Goal: Transaction & Acquisition: Purchase product/service

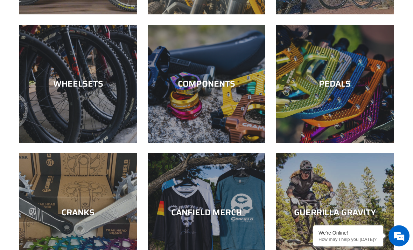
scroll to position [175, 0]
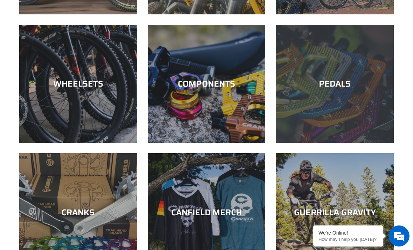
click at [304, 143] on div "PEDALS" at bounding box center [335, 143] width 118 height 0
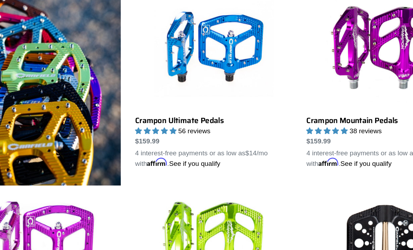
scroll to position [217, 0]
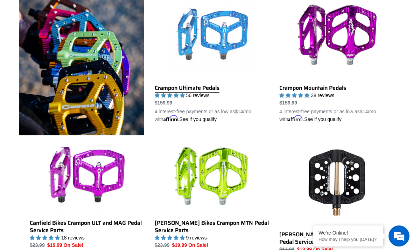
click at [166, 89] on link "Crampon Ultimate Pedals" at bounding box center [212, 57] width 114 height 131
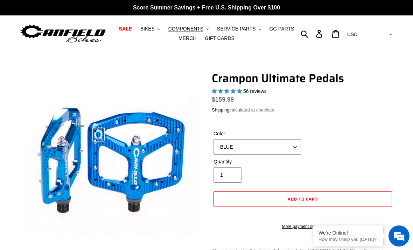
select select "highest-rating"
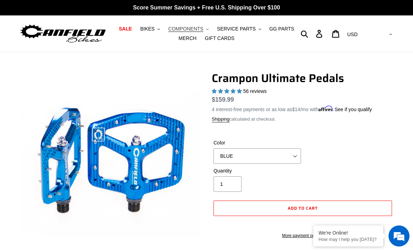
click at [187, 29] on span "COMPONENTS" at bounding box center [185, 29] width 35 height 6
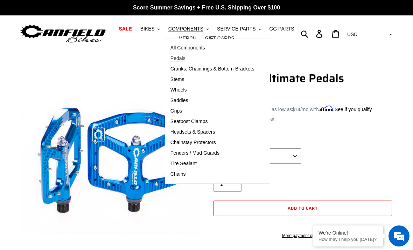
click at [176, 58] on span "Pedals" at bounding box center [178, 58] width 15 height 6
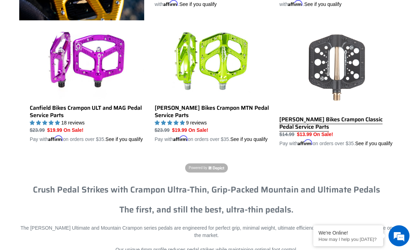
scroll to position [332, 0]
click at [364, 115] on link "Canfield Bikes Crampon Classic Pedal Service Parts" at bounding box center [336, 85] width 114 height 124
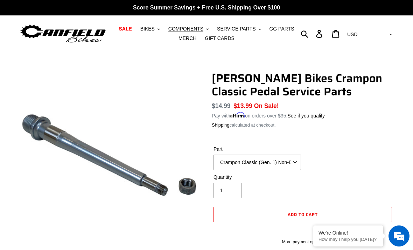
scroll to position [4, 0]
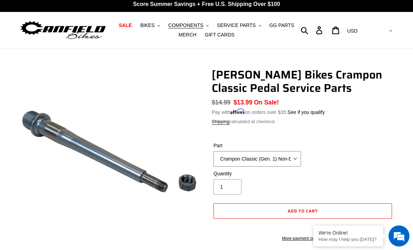
click at [282, 164] on select "Crampon Classic (Gen. 1) Non-Drive/Left Spindle Crampon Classic (Gen. 1) Drive/…" at bounding box center [258, 158] width 88 height 15
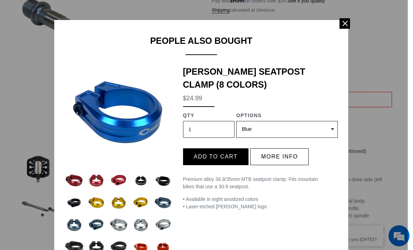
scroll to position [204, 0]
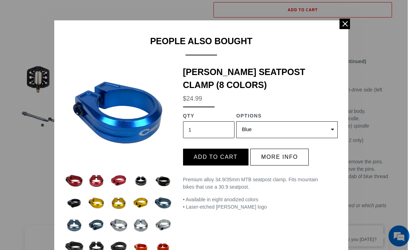
click at [340, 30] on div "People Also Bought Canfield Seatpost Clamp (8 Colors) $24.99 QTY 1 Options Blue…" at bounding box center [201, 161] width 294 height 283
click at [341, 30] on div "People Also Bought Canfield Seatpost Clamp (8 Colors) $24.99 QTY 1 Options Blue…" at bounding box center [201, 161] width 294 height 283
click at [341, 22] on span at bounding box center [345, 24] width 11 height 11
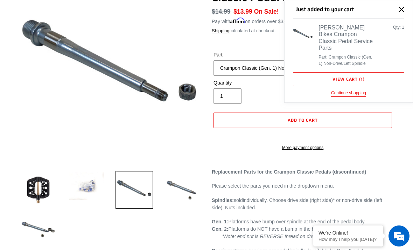
scroll to position [86, 0]
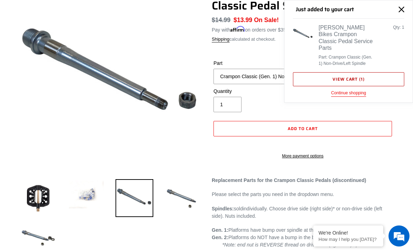
click at [364, 75] on link "View cart ( 1 )" at bounding box center [348, 79] width 111 height 14
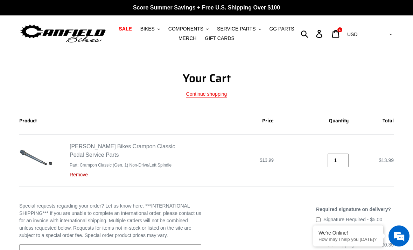
click at [72, 175] on link "Remove" at bounding box center [79, 175] width 18 height 6
